Goal: Task Accomplishment & Management: Manage account settings

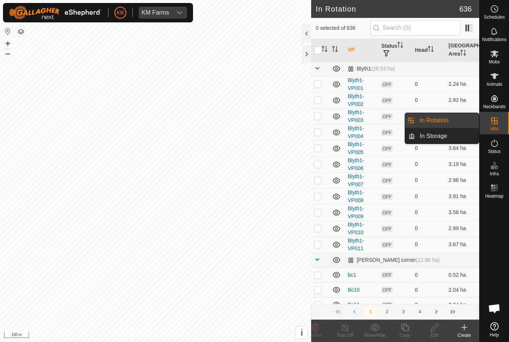
click at [440, 118] on span "In Rotation" at bounding box center [434, 120] width 29 height 9
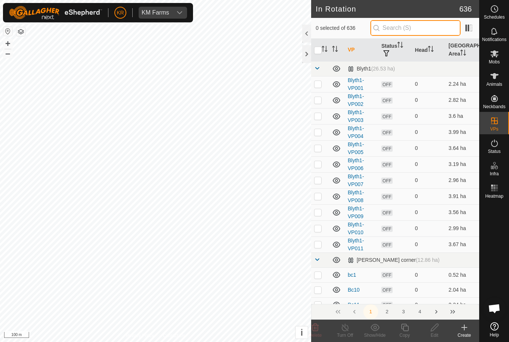
click at [427, 27] on input "text" at bounding box center [416, 28] width 90 height 16
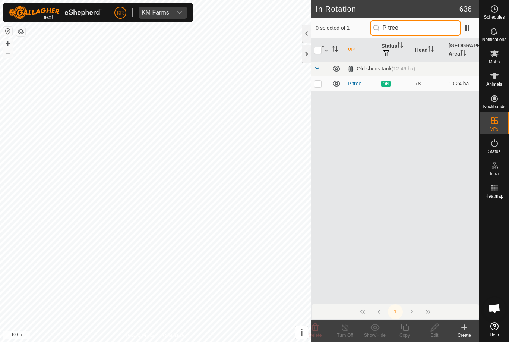
type input "P tree"
click at [318, 85] on p-checkbox at bounding box center [317, 84] width 7 height 6
checkbox input "true"
click at [411, 324] on copy-svg-icon at bounding box center [405, 327] width 30 height 9
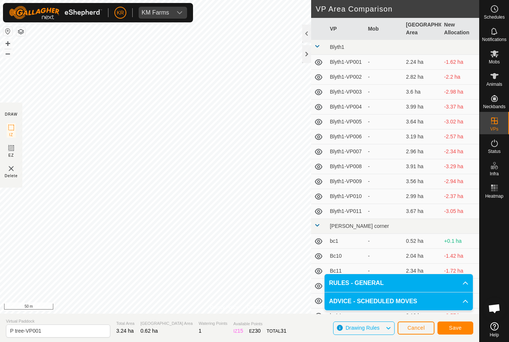
click at [444, 325] on button "Save" at bounding box center [456, 327] width 36 height 13
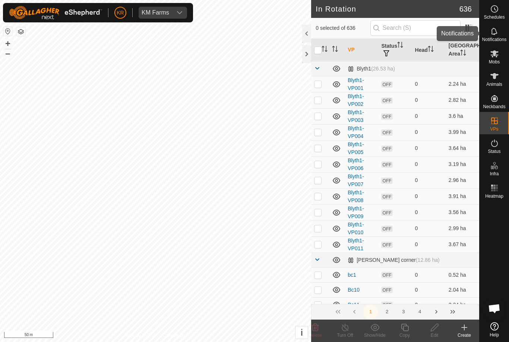
click at [499, 35] on es-notification-svg-icon at bounding box center [494, 31] width 13 height 12
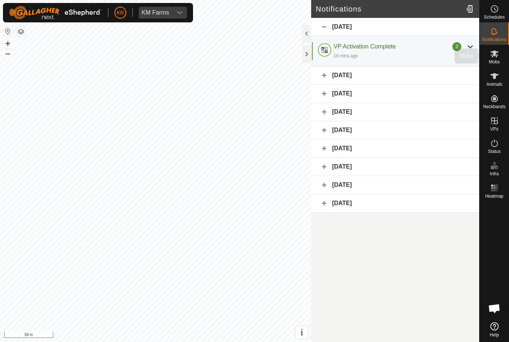
click at [499, 56] on es-mob-svg-icon at bounding box center [494, 54] width 13 height 12
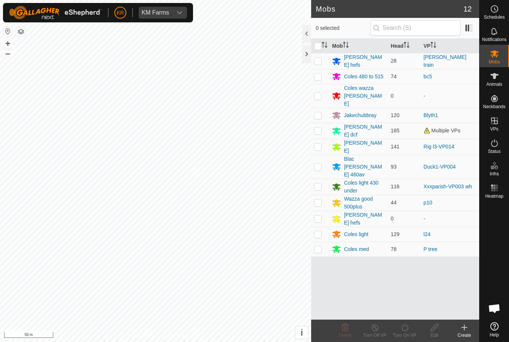
click at [318, 246] on p-checkbox at bounding box center [317, 249] width 7 height 6
checkbox input "true"
click at [409, 330] on icon at bounding box center [404, 327] width 9 height 9
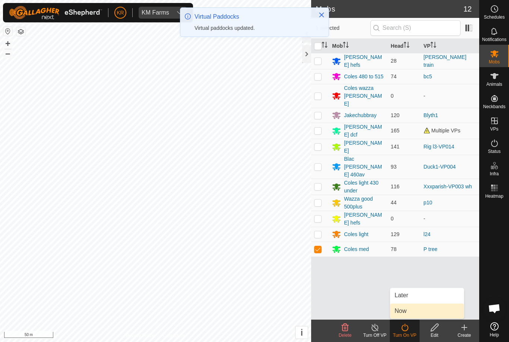
click at [415, 309] on link "Now" at bounding box center [427, 310] width 74 height 15
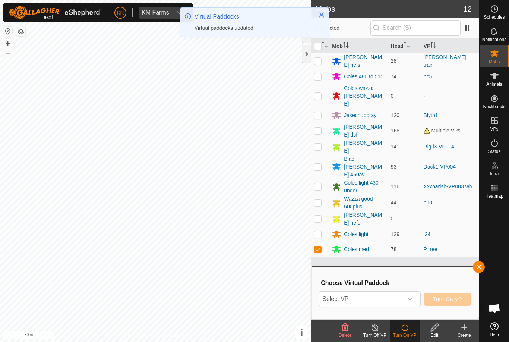
click at [384, 301] on span "Select VP" at bounding box center [360, 299] width 83 height 15
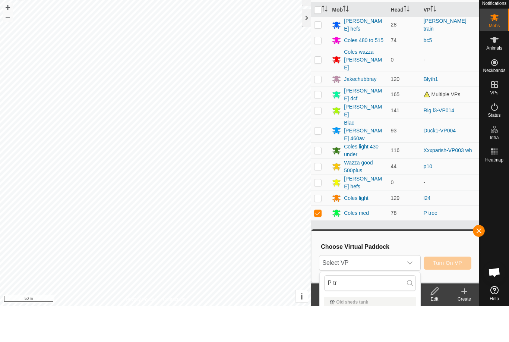
scroll to position [36, 0]
type input "P tr"
click at [374, 332] on div "P tree-VP001 0.62 ha" at bounding box center [370, 334] width 92 height 9
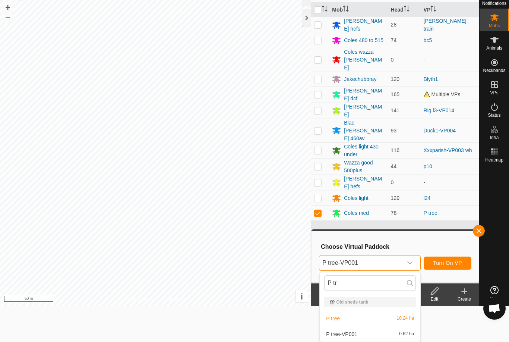
scroll to position [0, 0]
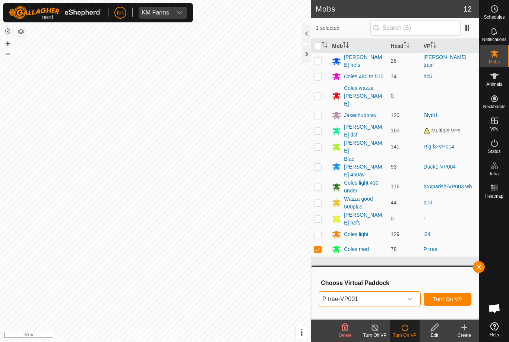
click at [455, 298] on span "Turn On VP" at bounding box center [447, 299] width 29 height 6
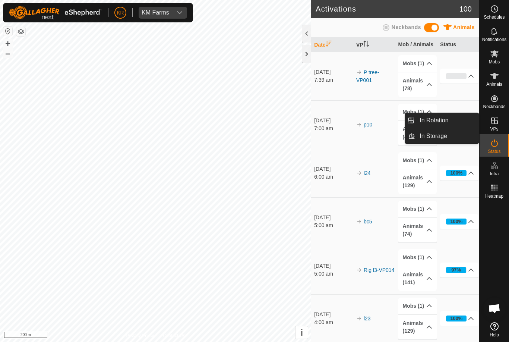
click at [455, 117] on link "In Rotation" at bounding box center [447, 120] width 64 height 15
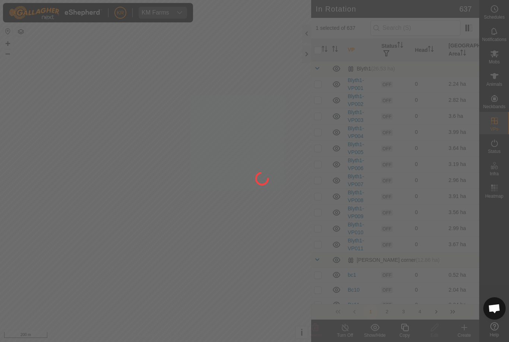
click at [428, 30] on div at bounding box center [254, 171] width 509 height 342
click at [426, 29] on div at bounding box center [254, 171] width 509 height 342
click at [428, 32] on div at bounding box center [254, 171] width 509 height 342
click at [426, 30] on div at bounding box center [254, 171] width 509 height 342
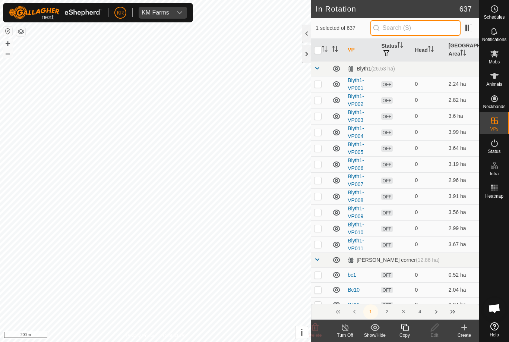
click at [429, 28] on input "text" at bounding box center [416, 28] width 90 height 16
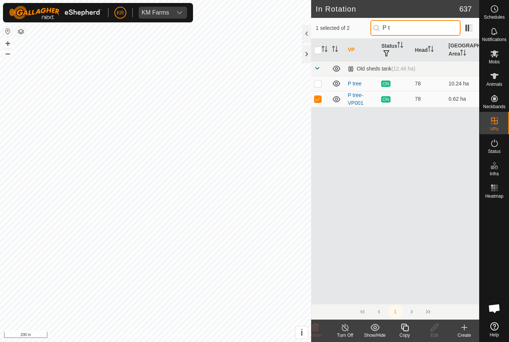
type input "P t"
click at [320, 103] on td at bounding box center [320, 99] width 18 height 16
checkbox input "false"
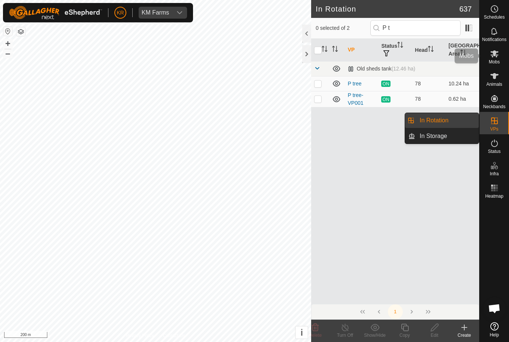
click at [500, 59] on es-mob-svg-icon at bounding box center [494, 54] width 13 height 12
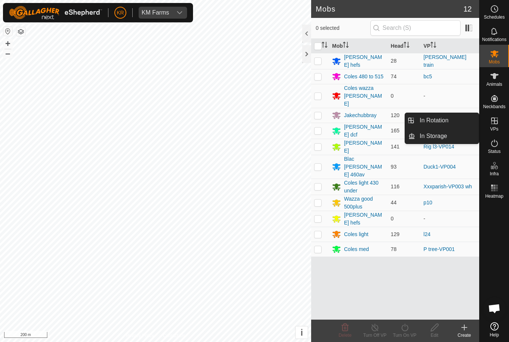
click at [454, 125] on link "In Rotation" at bounding box center [447, 120] width 64 height 15
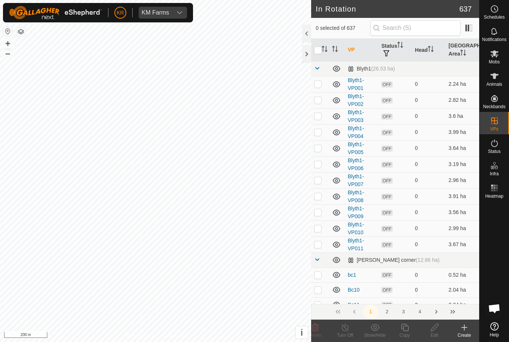
click at [467, 327] on icon at bounding box center [464, 327] width 5 height 0
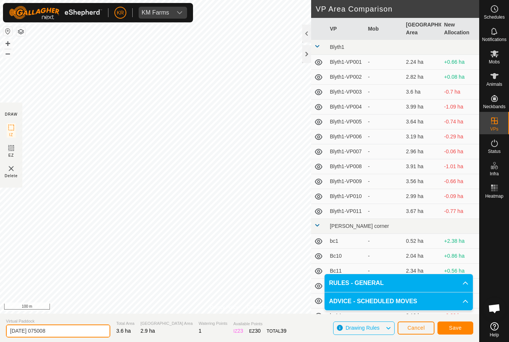
click at [72, 330] on input "[DATE] 075008" at bounding box center [58, 330] width 104 height 13
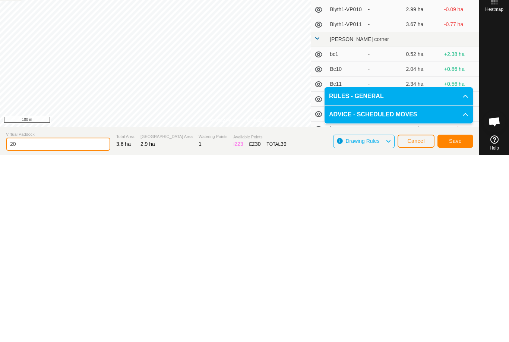
type input "2"
type input "Timmy"
click at [450, 325] on span "Save" at bounding box center [455, 328] width 13 height 6
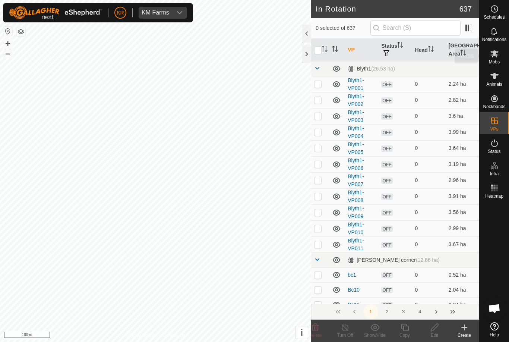
click at [497, 60] on span "Mobs" at bounding box center [494, 62] width 11 height 4
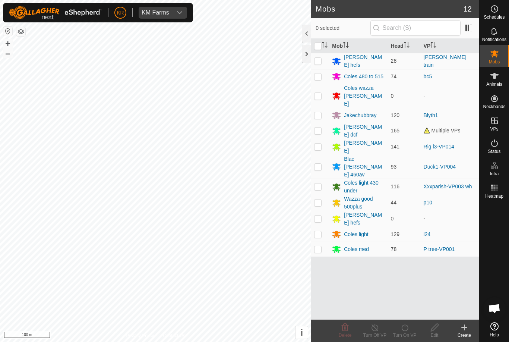
click at [320, 183] on p-checkbox at bounding box center [317, 186] width 7 height 6
checkbox input "true"
click at [410, 331] on turn-on-svg-icon at bounding box center [405, 327] width 30 height 9
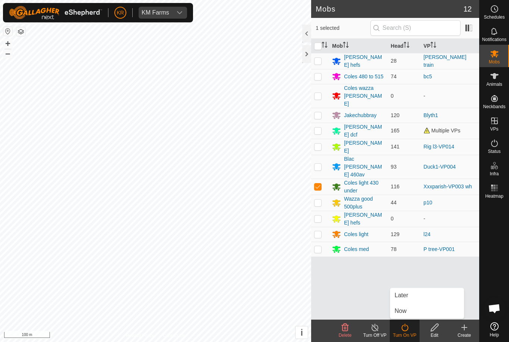
click at [411, 311] on link "Now" at bounding box center [427, 310] width 74 height 15
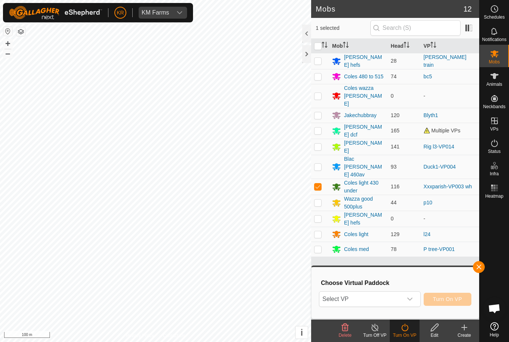
click at [410, 300] on icon "dropdown trigger" at bounding box center [410, 299] width 6 height 6
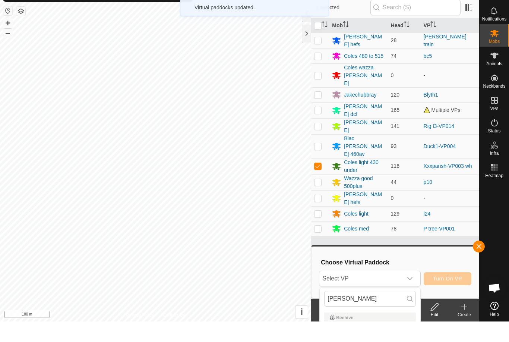
scroll to position [21, 0]
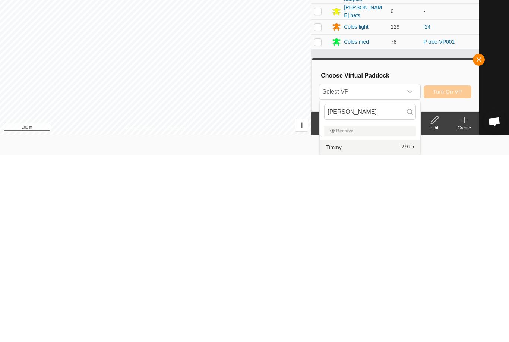
type input "[PERSON_NAME]"
click at [374, 330] on div "Timmy 2.9 ha" at bounding box center [370, 334] width 92 height 9
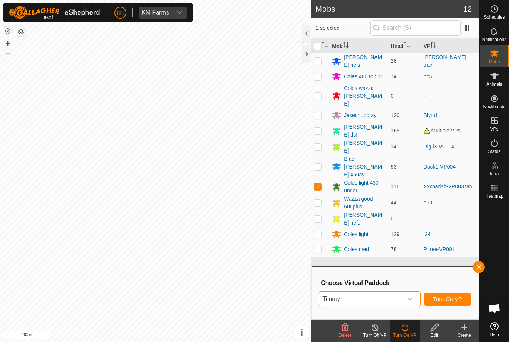
click at [454, 303] on button "Turn On VP" at bounding box center [448, 299] width 48 height 13
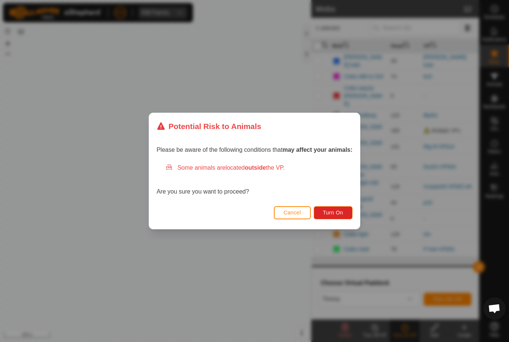
click at [339, 215] on span "Turn On" at bounding box center [333, 213] width 20 height 6
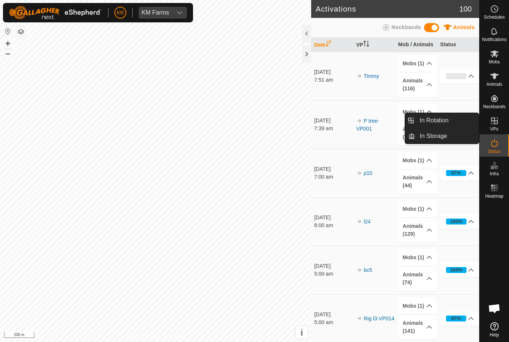
click at [452, 123] on link "In Rotation" at bounding box center [447, 120] width 64 height 15
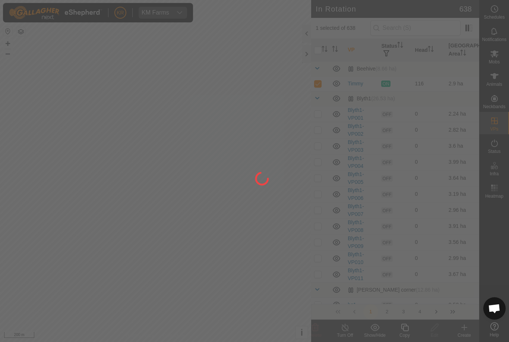
click at [49, 228] on div at bounding box center [254, 171] width 509 height 342
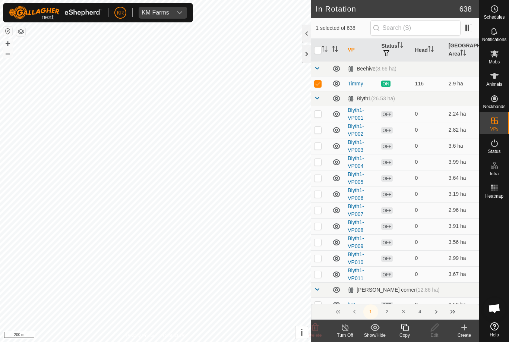
click at [315, 84] on p-checkbox at bounding box center [317, 84] width 7 height 6
checkbox input "false"
click at [499, 58] on es-mob-svg-icon at bounding box center [494, 54] width 13 height 12
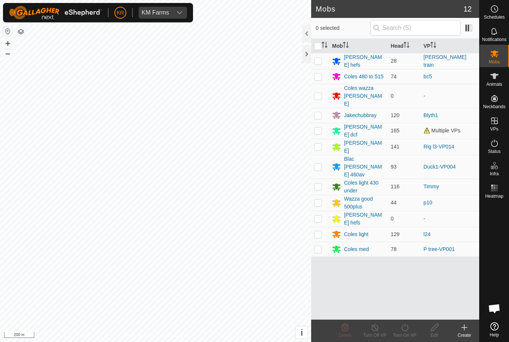
click at [321, 127] on p-checkbox at bounding box center [317, 130] width 7 height 6
click at [321, 123] on td at bounding box center [320, 131] width 18 height 16
checkbox input "false"
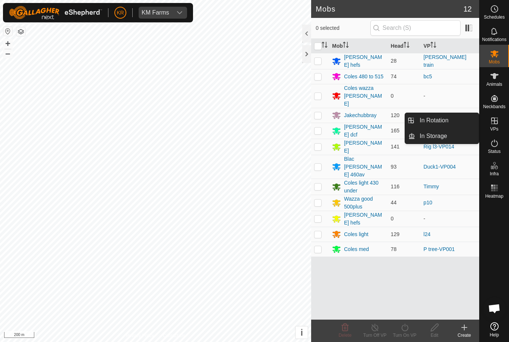
click at [445, 123] on span "In Rotation" at bounding box center [434, 120] width 29 height 9
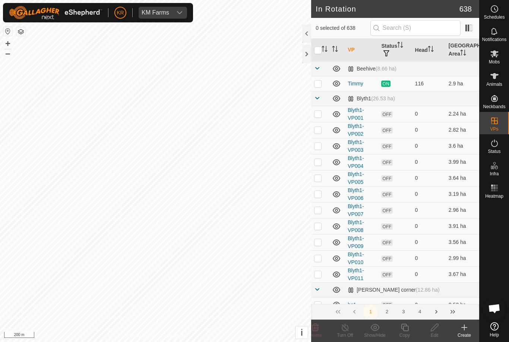
click at [466, 329] on icon at bounding box center [464, 327] width 9 height 9
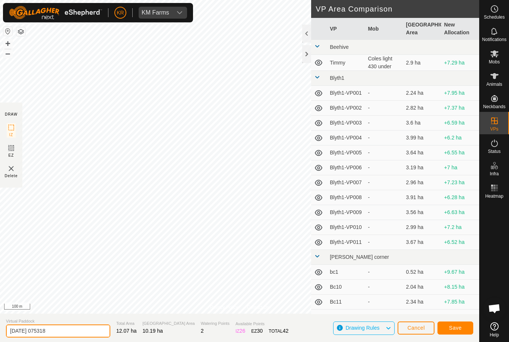
click at [66, 326] on input "[DATE] 075318" at bounding box center [58, 330] width 104 height 13
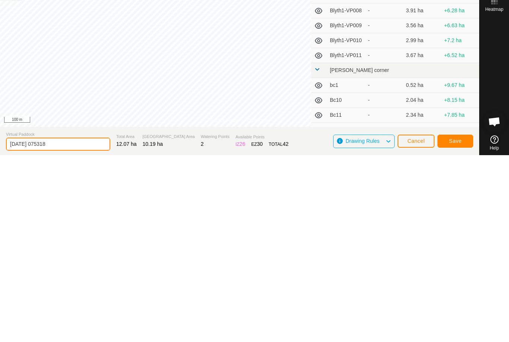
click at [72, 324] on input "[DATE] 075318" at bounding box center [58, 330] width 104 height 13
type input "2"
type input "Xxr2"
click at [454, 325] on span "Save" at bounding box center [455, 328] width 13 height 6
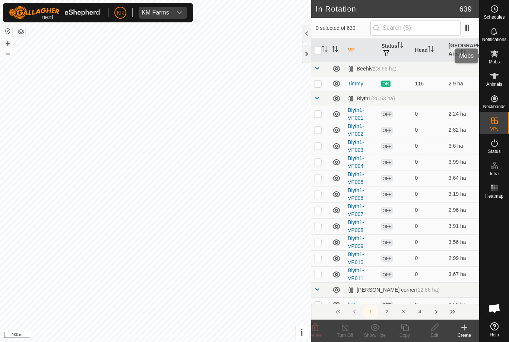
click at [499, 61] on span "Mobs" at bounding box center [494, 62] width 11 height 4
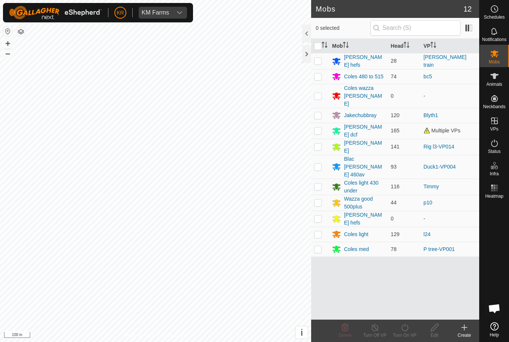
click at [322, 123] on td at bounding box center [320, 131] width 18 height 16
checkbox input "true"
click at [413, 332] on div "Turn On VP" at bounding box center [405, 335] width 30 height 7
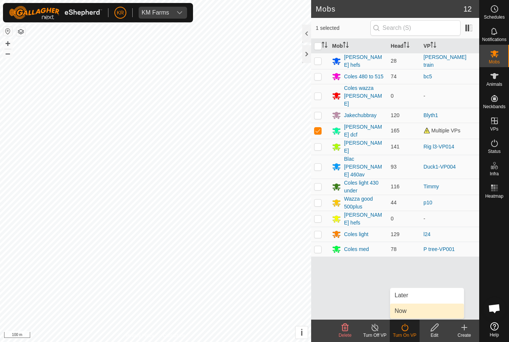
click at [412, 312] on link "Now" at bounding box center [427, 310] width 74 height 15
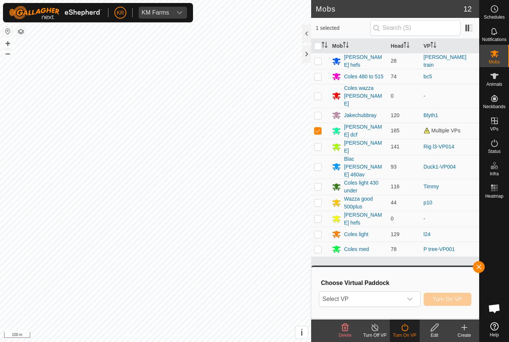
click at [393, 302] on span "Select VP" at bounding box center [360, 299] width 83 height 15
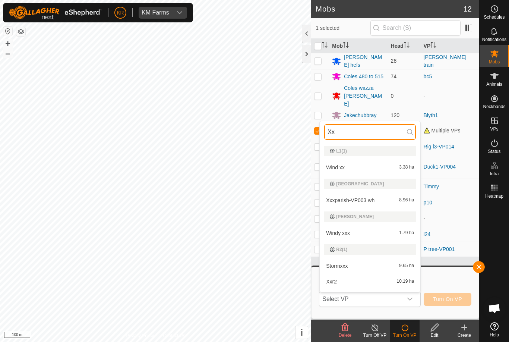
type input "Xx"
click at [375, 281] on div "Xxr2 10.19 ha" at bounding box center [370, 281] width 92 height 9
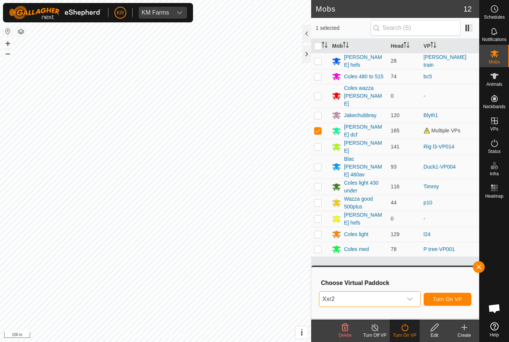
click at [450, 297] on span "Turn On VP" at bounding box center [447, 299] width 29 height 6
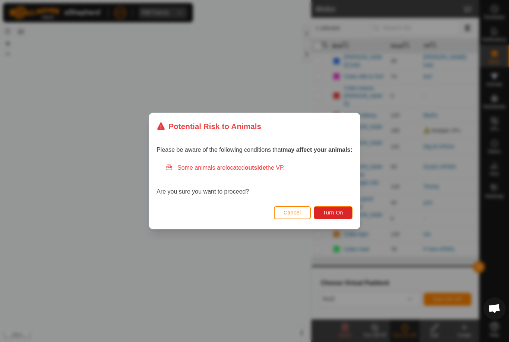
click at [335, 214] on span "Turn On" at bounding box center [333, 213] width 20 height 6
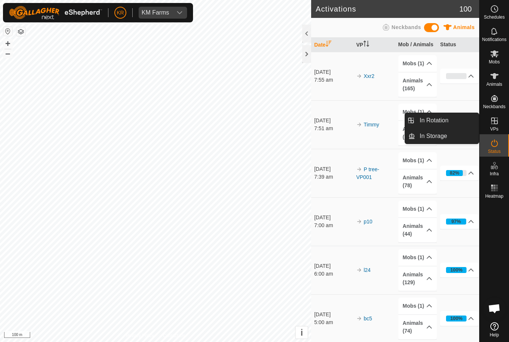
click at [446, 122] on span "In Rotation" at bounding box center [434, 120] width 29 height 9
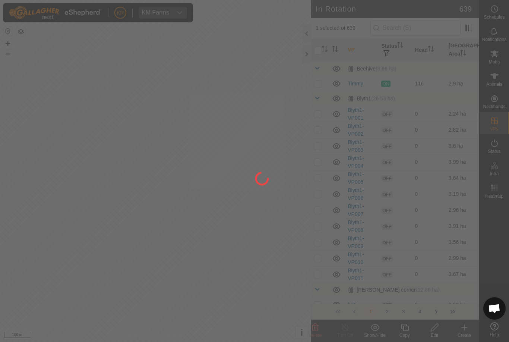
click at [440, 122] on div at bounding box center [254, 171] width 509 height 342
click at [428, 32] on div at bounding box center [254, 171] width 509 height 342
click at [427, 33] on div at bounding box center [254, 171] width 509 height 342
click at [423, 29] on div at bounding box center [254, 171] width 509 height 342
click at [424, 30] on div at bounding box center [254, 171] width 509 height 342
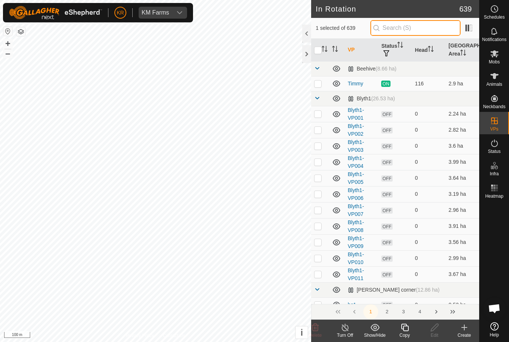
click at [420, 32] on input "text" at bounding box center [416, 28] width 90 height 16
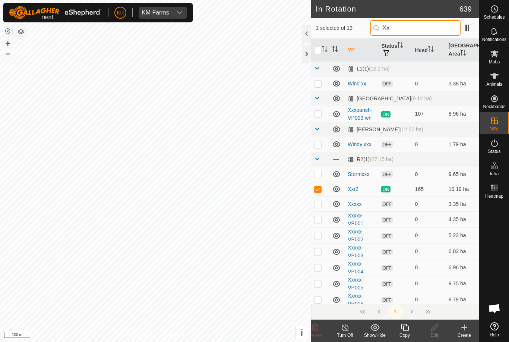
type input "Xx"
click at [318, 170] on td at bounding box center [320, 174] width 18 height 15
checkbox input "true"
click at [317, 187] on p-checkbox at bounding box center [317, 189] width 7 height 6
checkbox input "false"
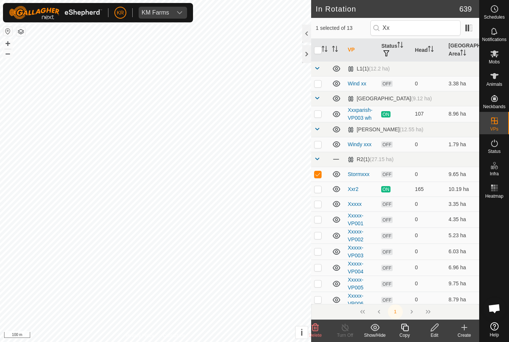
click at [319, 173] on p-checkbox at bounding box center [317, 174] width 7 height 6
click at [318, 174] on p-checkbox at bounding box center [317, 174] width 7 height 6
checkbox input "true"
click at [319, 203] on p-checkbox at bounding box center [317, 204] width 7 height 6
checkbox input "true"
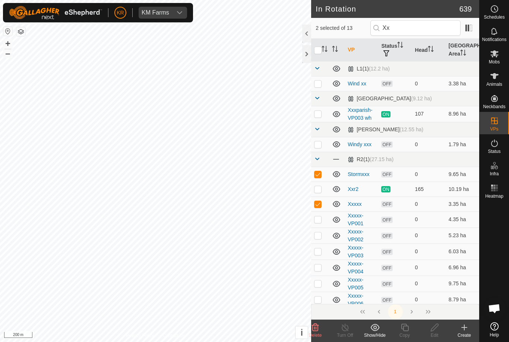
click at [321, 221] on p-checkbox at bounding box center [317, 219] width 7 height 6
checkbox input "true"
click at [319, 235] on p-checkbox at bounding box center [317, 235] width 7 height 6
checkbox input "true"
click at [318, 253] on p-checkbox at bounding box center [317, 251] width 7 height 6
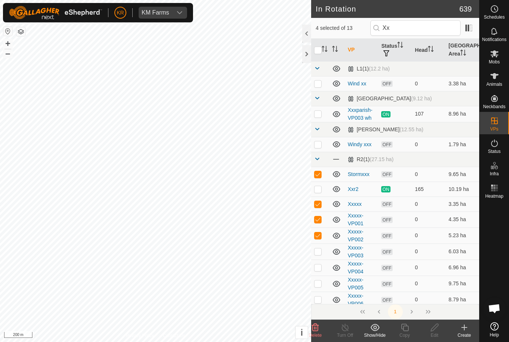
checkbox input "true"
click at [320, 266] on p-checkbox at bounding box center [317, 267] width 7 height 6
checkbox input "true"
click at [320, 286] on p-checkbox at bounding box center [317, 283] width 7 height 6
click at [318, 281] on p-checkbox at bounding box center [317, 283] width 7 height 6
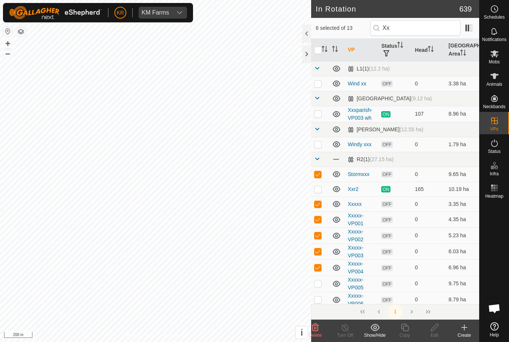
click at [318, 286] on p-checkbox at bounding box center [317, 283] width 7 height 6
checkbox input "true"
click at [319, 327] on icon at bounding box center [315, 327] width 9 height 9
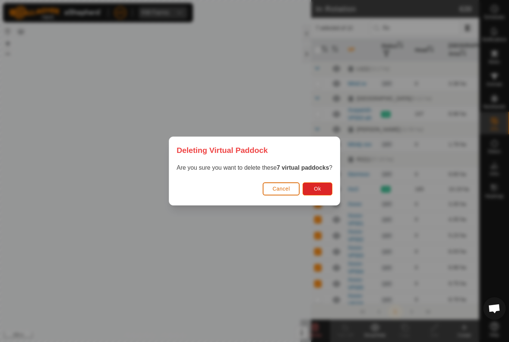
click at [325, 188] on button "Ok" at bounding box center [318, 188] width 30 height 13
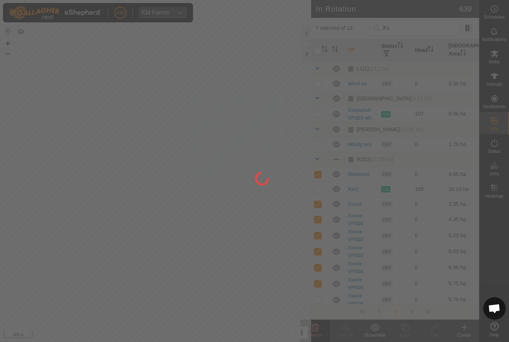
checkbox input "false"
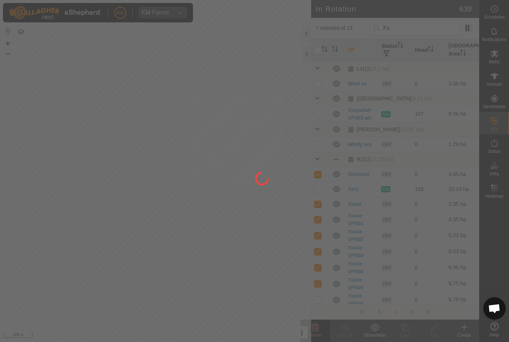
checkbox input "false"
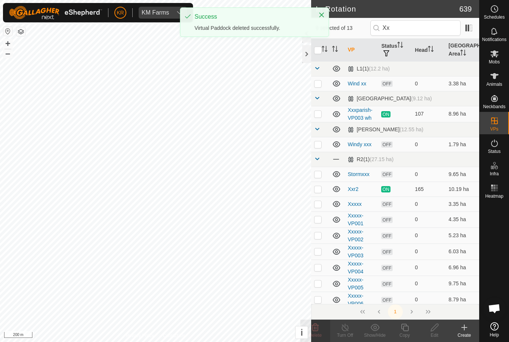
click at [322, 82] on td at bounding box center [320, 83] width 18 height 15
checkbox input "true"
click at [320, 143] on p-checkbox at bounding box center [317, 144] width 7 height 6
checkbox input "true"
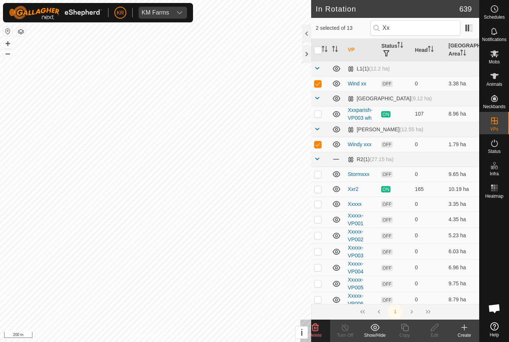
click at [318, 328] on icon at bounding box center [315, 327] width 7 height 7
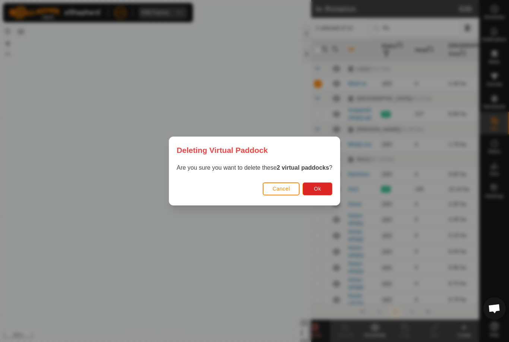
click at [325, 188] on button "Ok" at bounding box center [318, 188] width 30 height 13
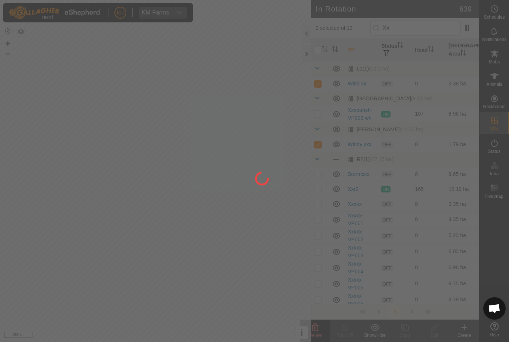
checkbox input "false"
